Goal: Task Accomplishment & Management: Manage account settings

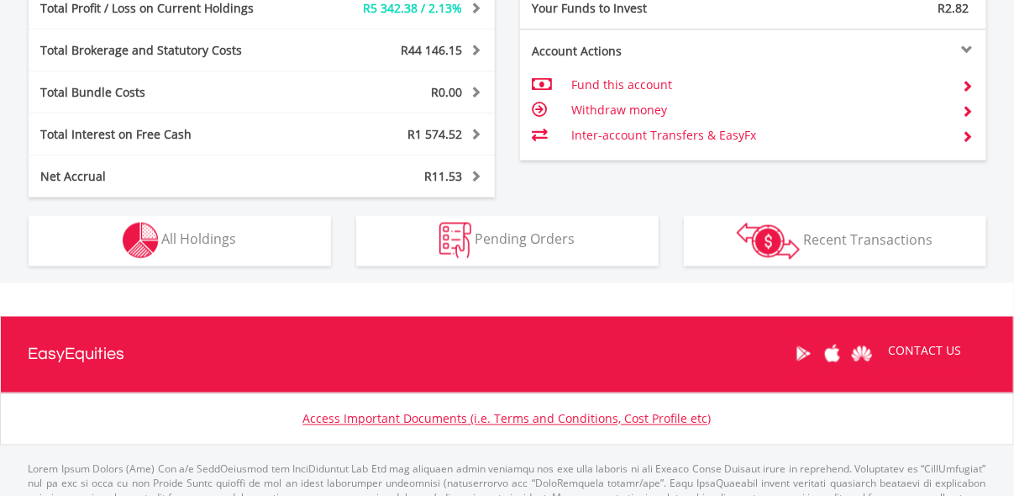
scroll to position [1057, 0]
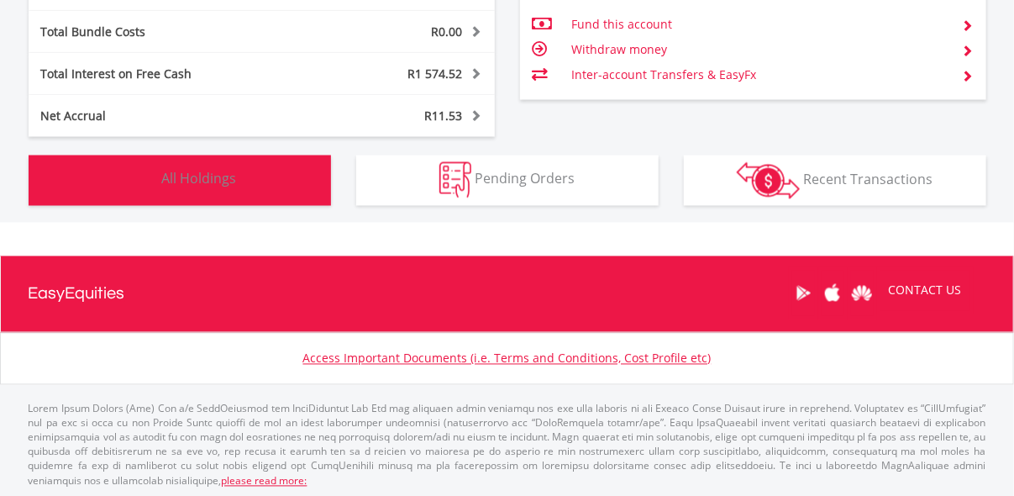
click at [283, 164] on button "Holdings All Holdings" at bounding box center [180, 180] width 302 height 50
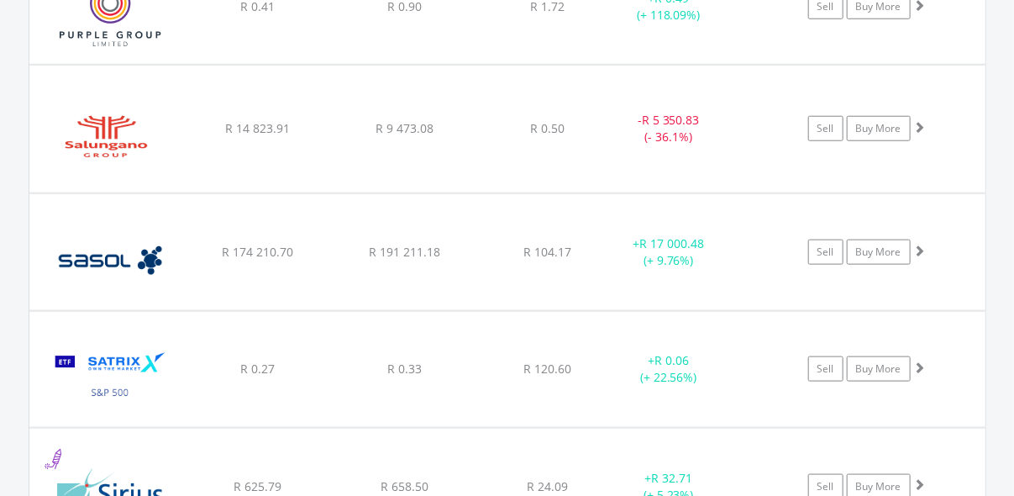
scroll to position [3102, 0]
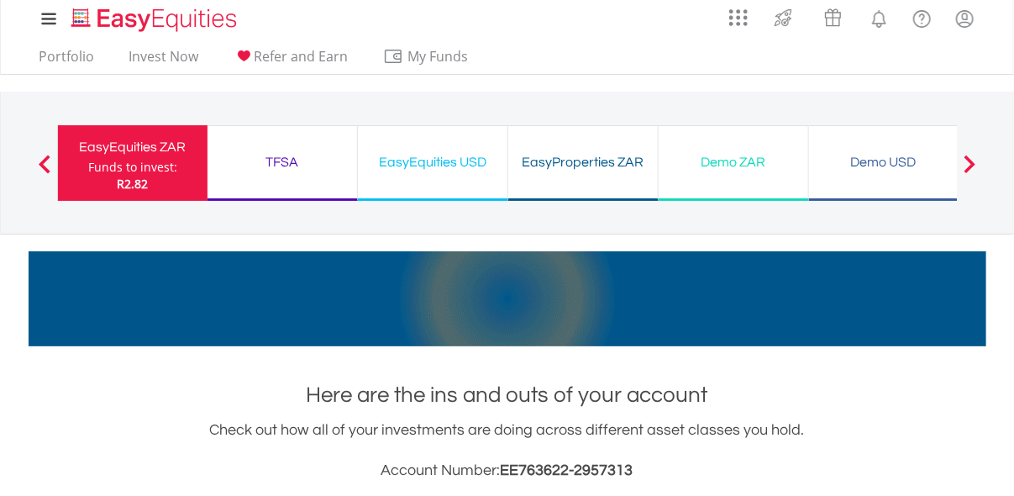
scroll to position [0, 0]
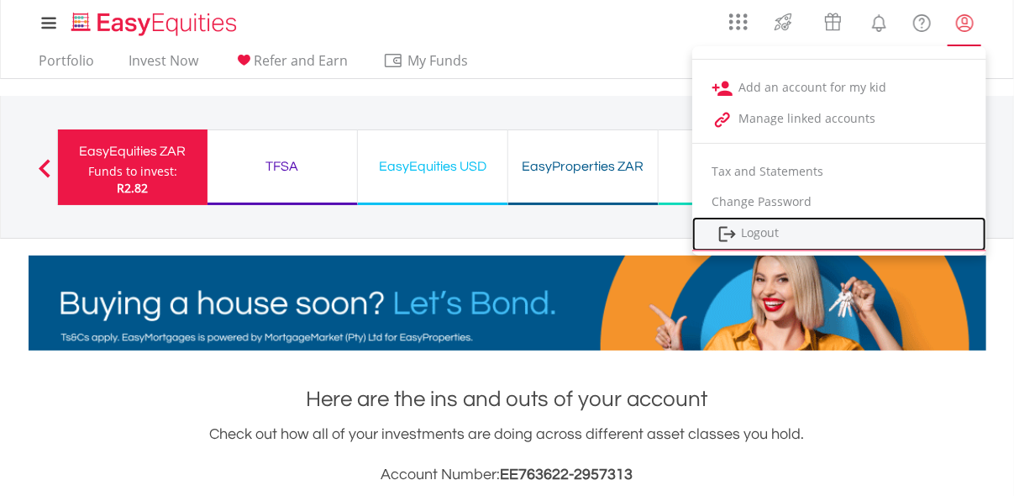
click at [785, 237] on link "Logout" at bounding box center [839, 234] width 294 height 34
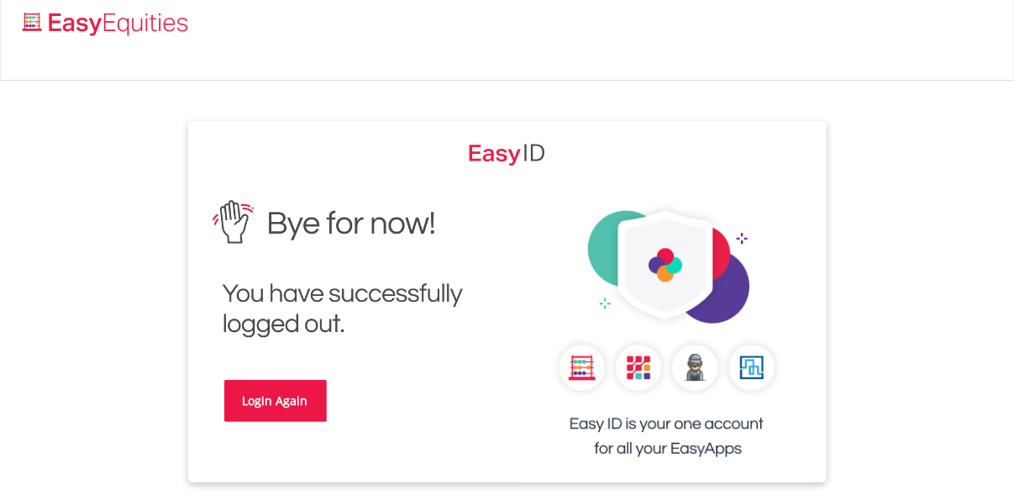
click at [264, 407] on link "Login Again" at bounding box center [275, 401] width 102 height 42
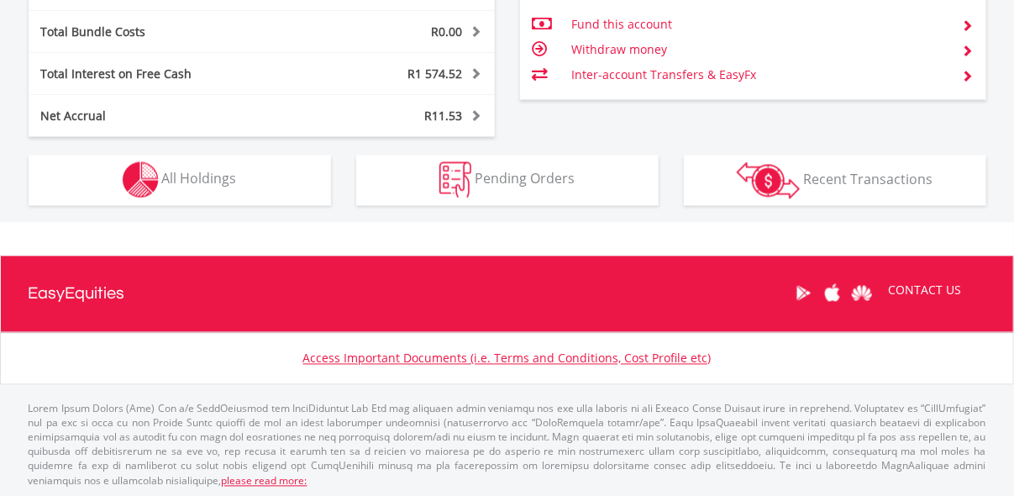
scroll to position [160, 318]
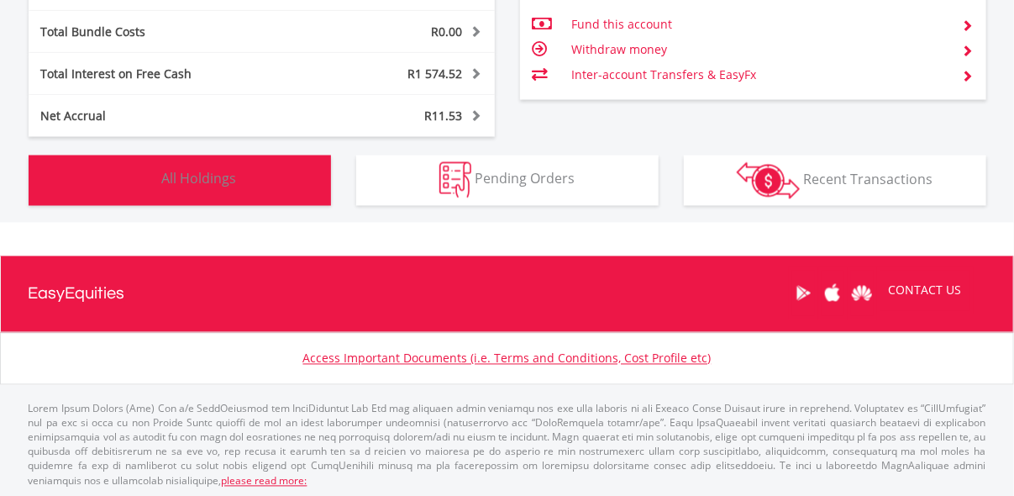
click at [261, 176] on button "Holdings All Holdings" at bounding box center [180, 180] width 302 height 50
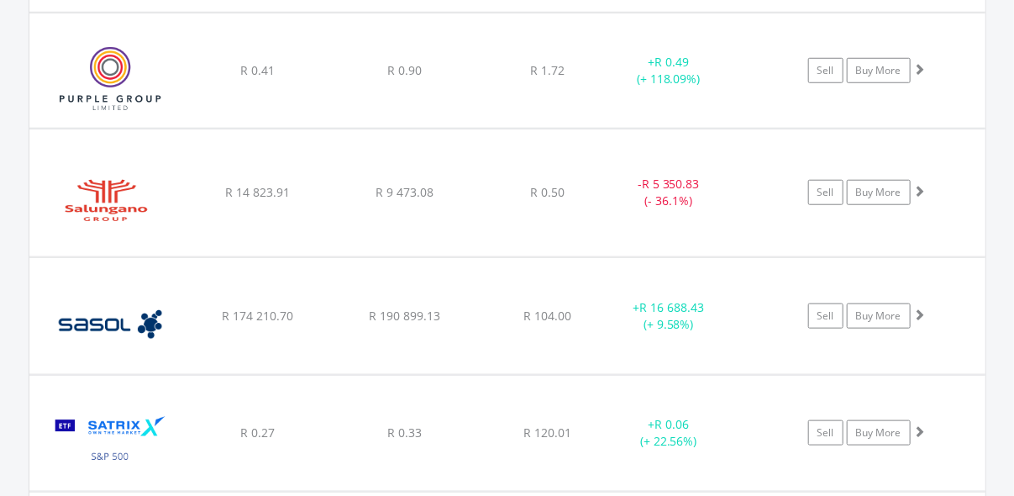
scroll to position [3082, 0]
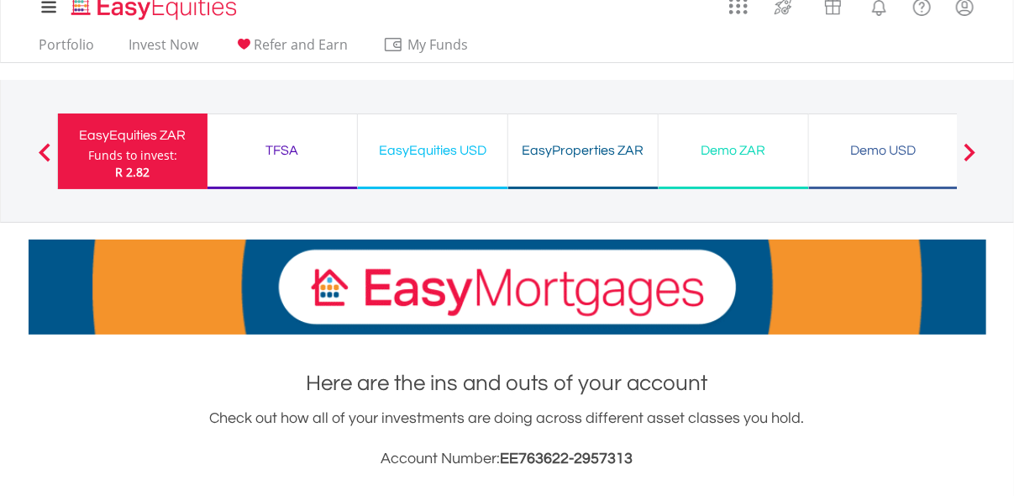
scroll to position [0, 0]
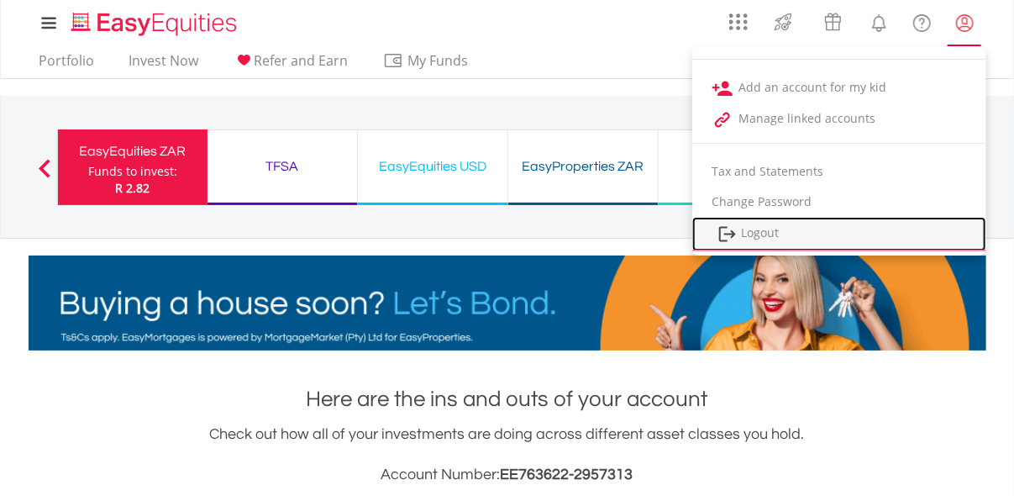
click at [791, 229] on link "Logout" at bounding box center [839, 234] width 294 height 34
